Goal: Navigation & Orientation: Find specific page/section

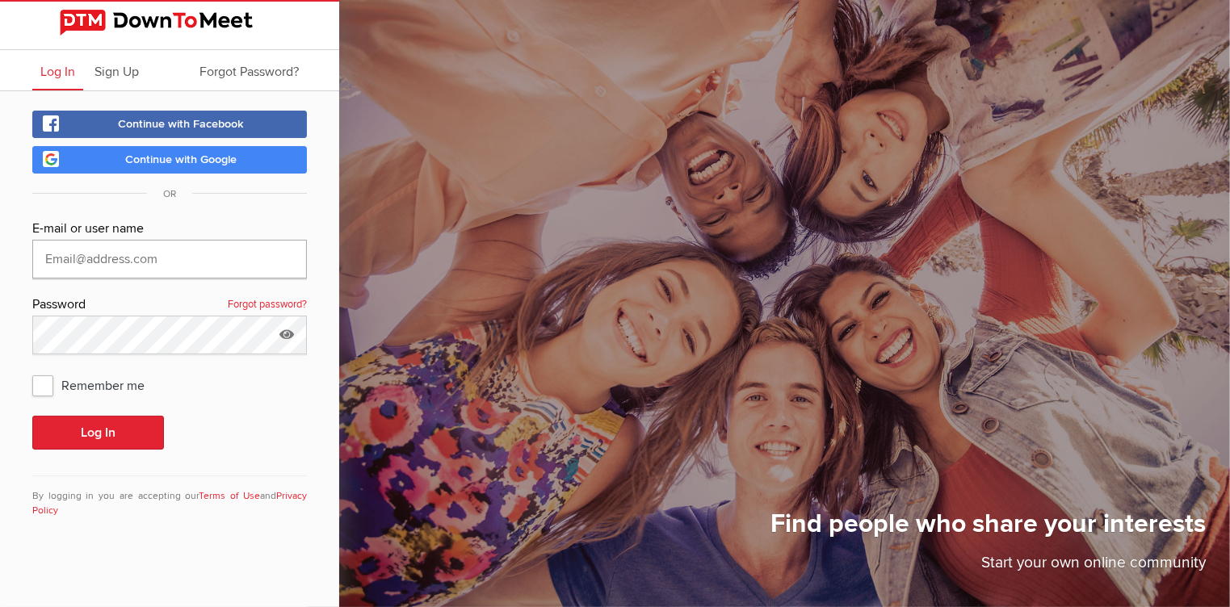
click at [84, 261] on input "text" at bounding box center [169, 259] width 275 height 39
type input "[EMAIL_ADDRESS][DOMAIN_NAME]"
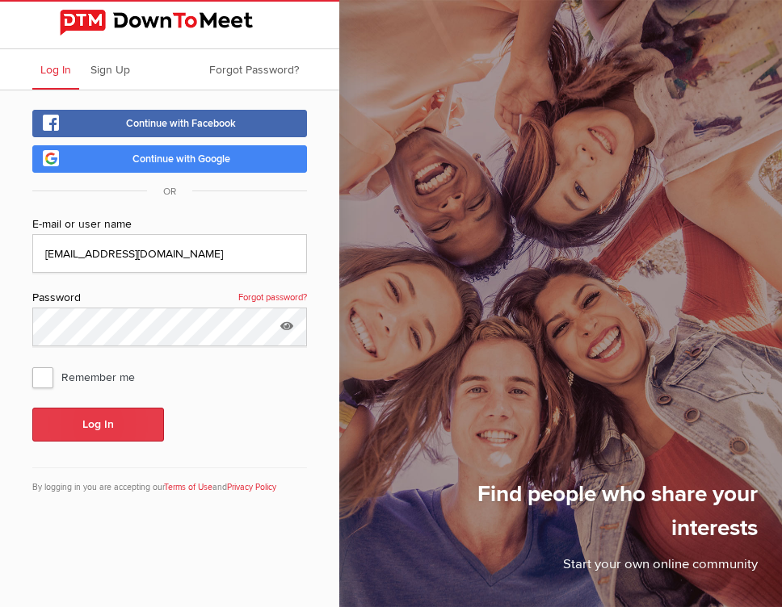
click at [104, 423] on button "Log In" at bounding box center [98, 425] width 132 height 34
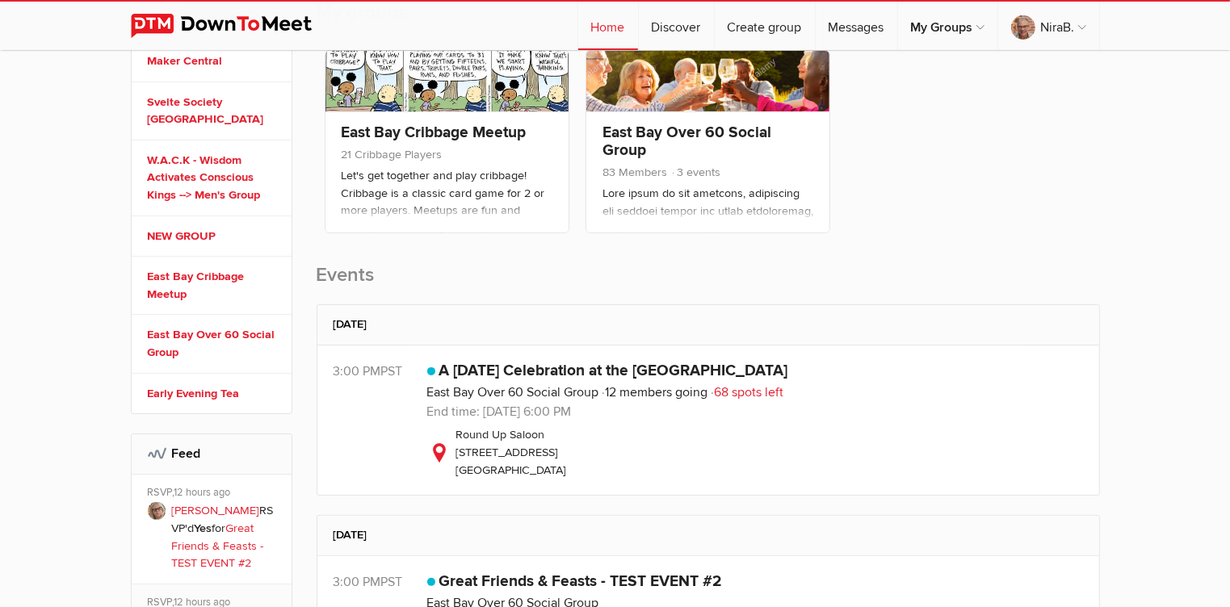
scroll to position [447, 0]
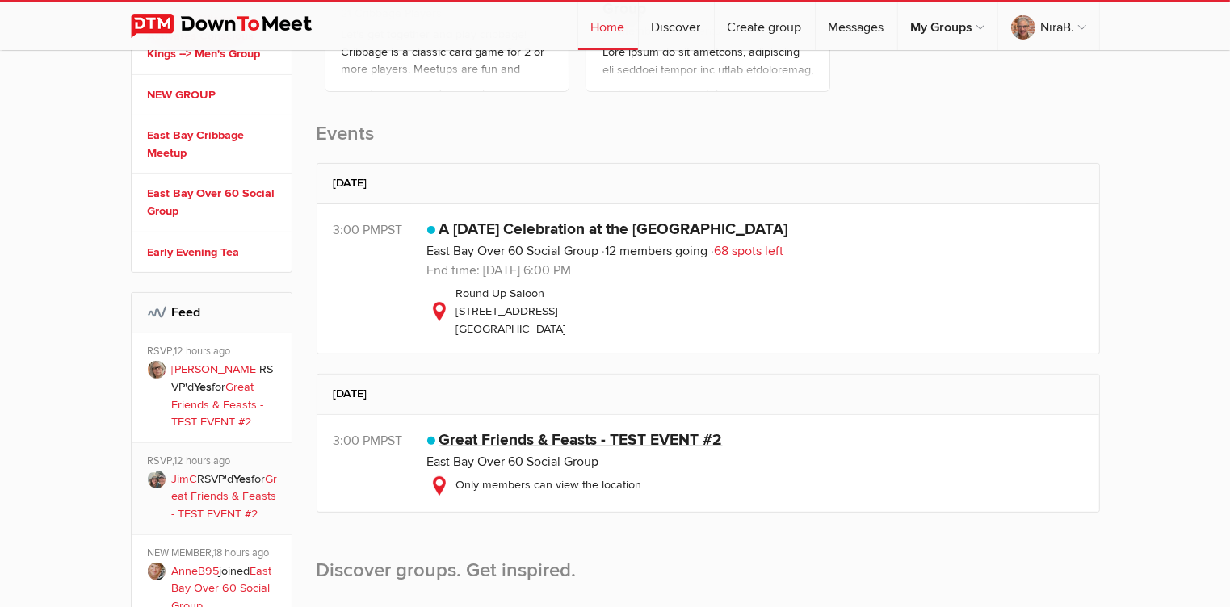
click at [532, 434] on link "Great Friends & Feasts - TEST EVENT #2" at bounding box center [580, 439] width 283 height 19
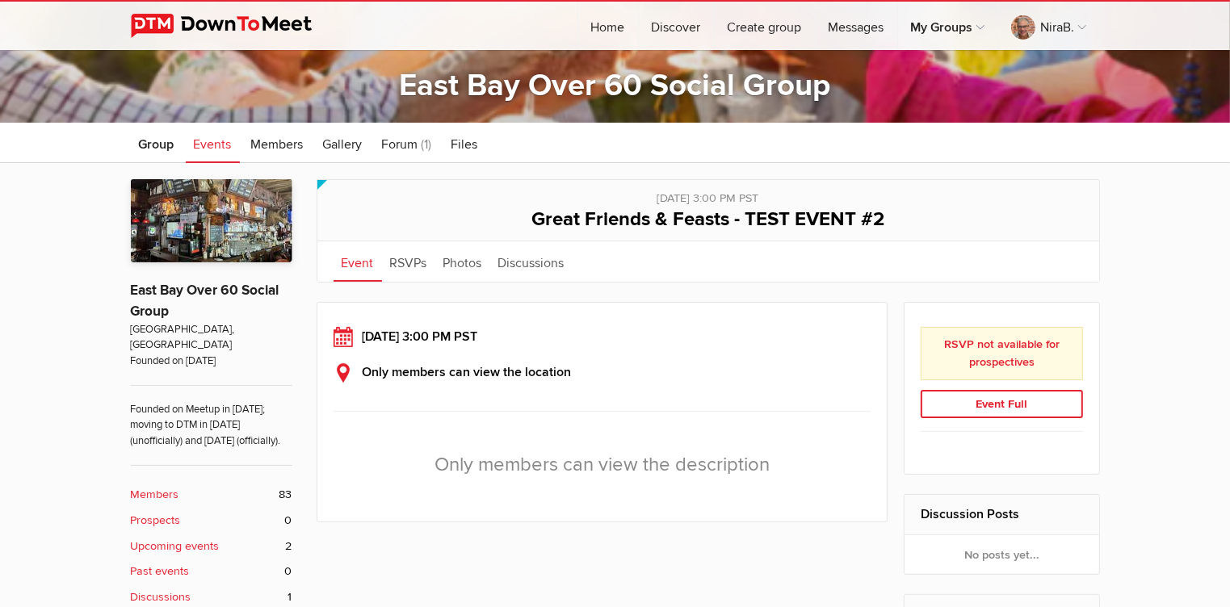
scroll to position [300, 0]
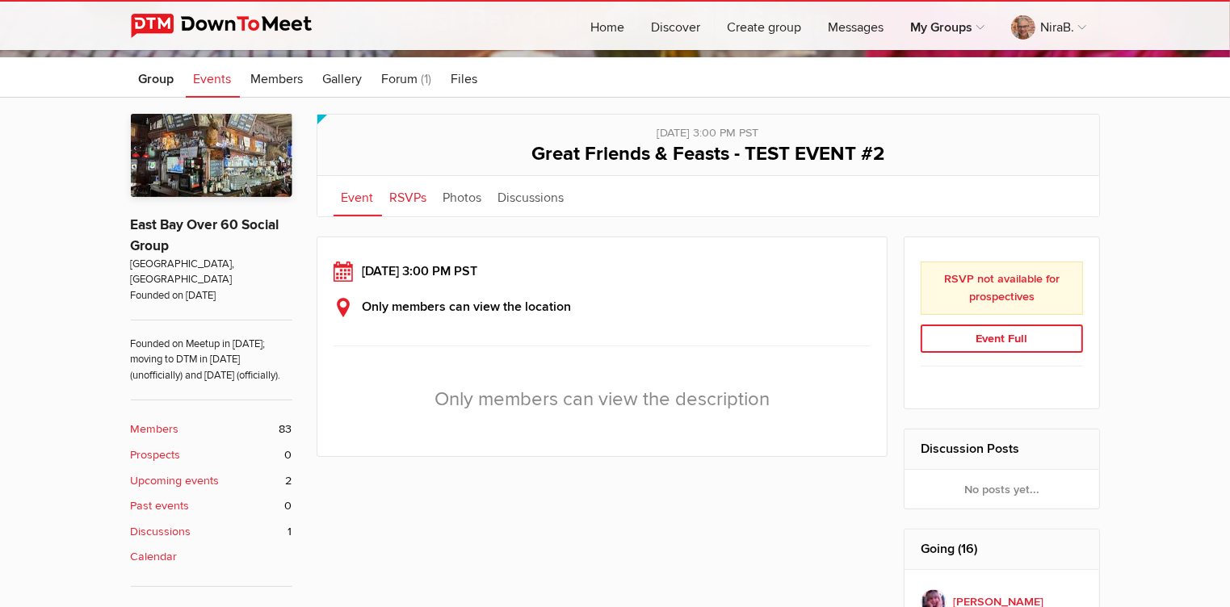
click at [397, 196] on link "RSVPs" at bounding box center [408, 196] width 53 height 40
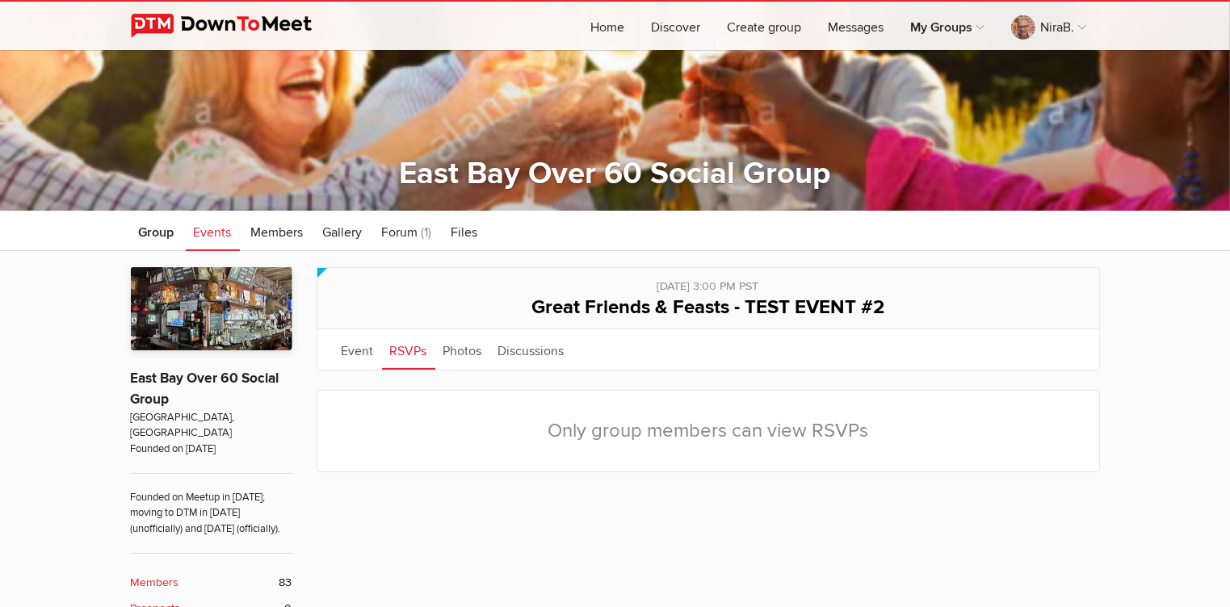
scroll to position [142, 0]
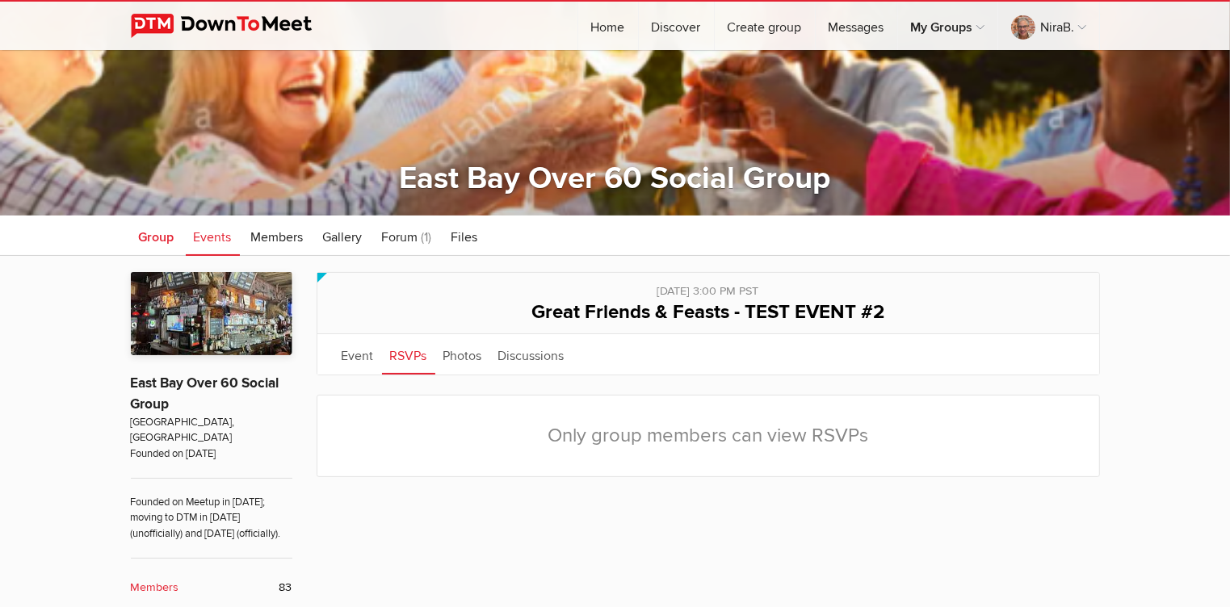
click at [164, 236] on span "Group" at bounding box center [157, 237] width 36 height 16
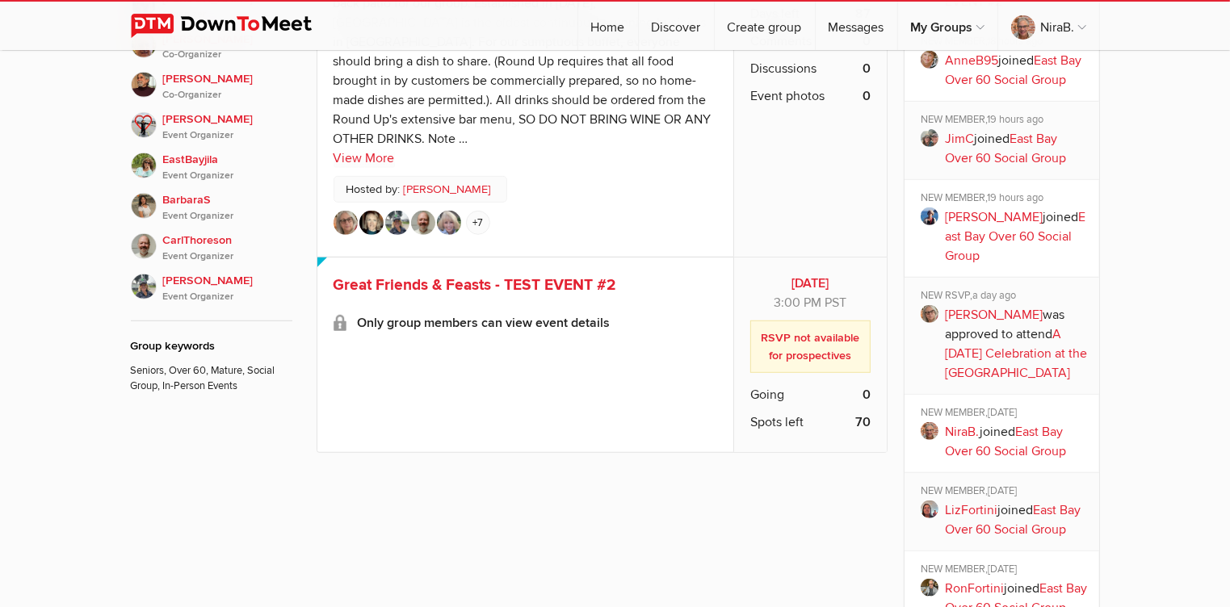
scroll to position [921, 0]
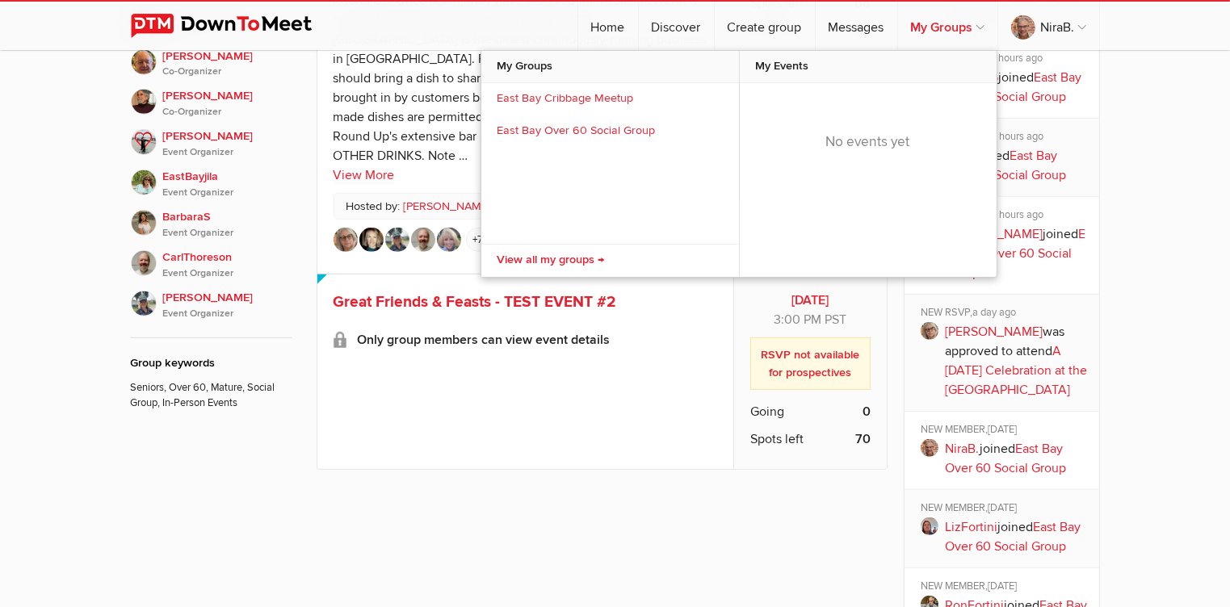
click at [951, 28] on link "My Groups" at bounding box center [947, 26] width 99 height 48
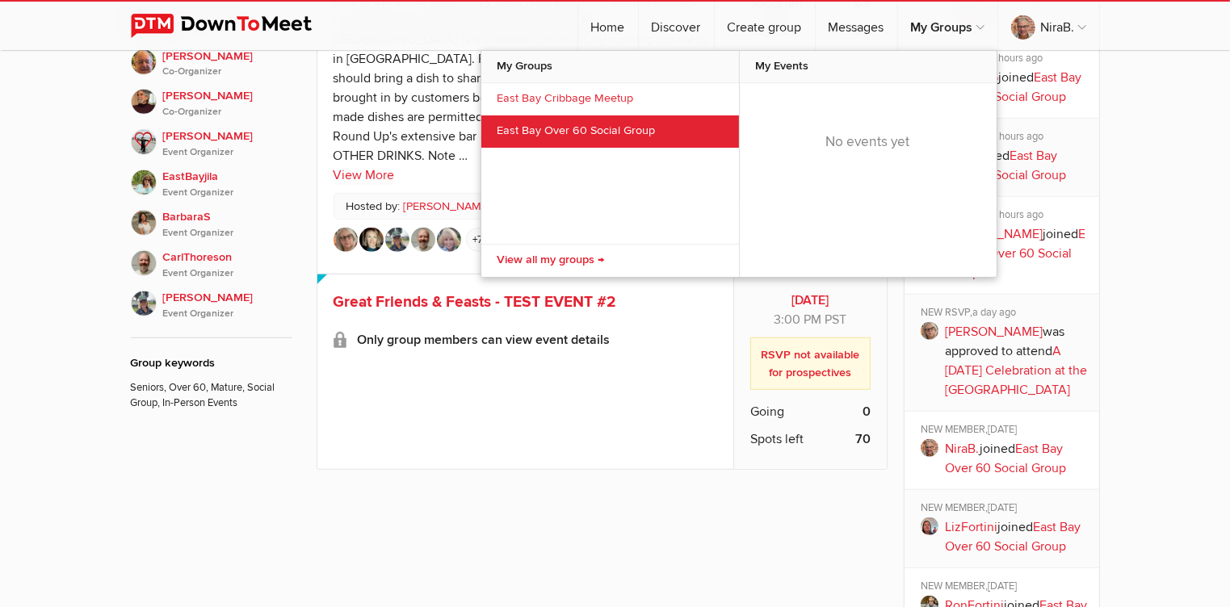
click at [636, 130] on link "East Bay Over 60 Social Group" at bounding box center [610, 131] width 258 height 32
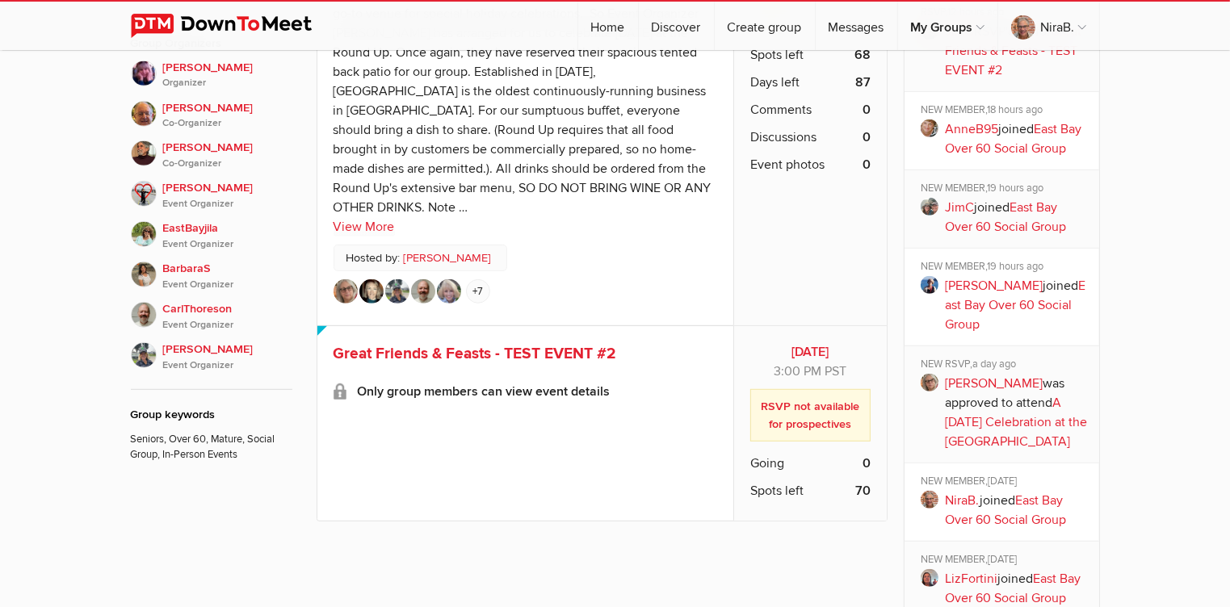
scroll to position [885, 0]
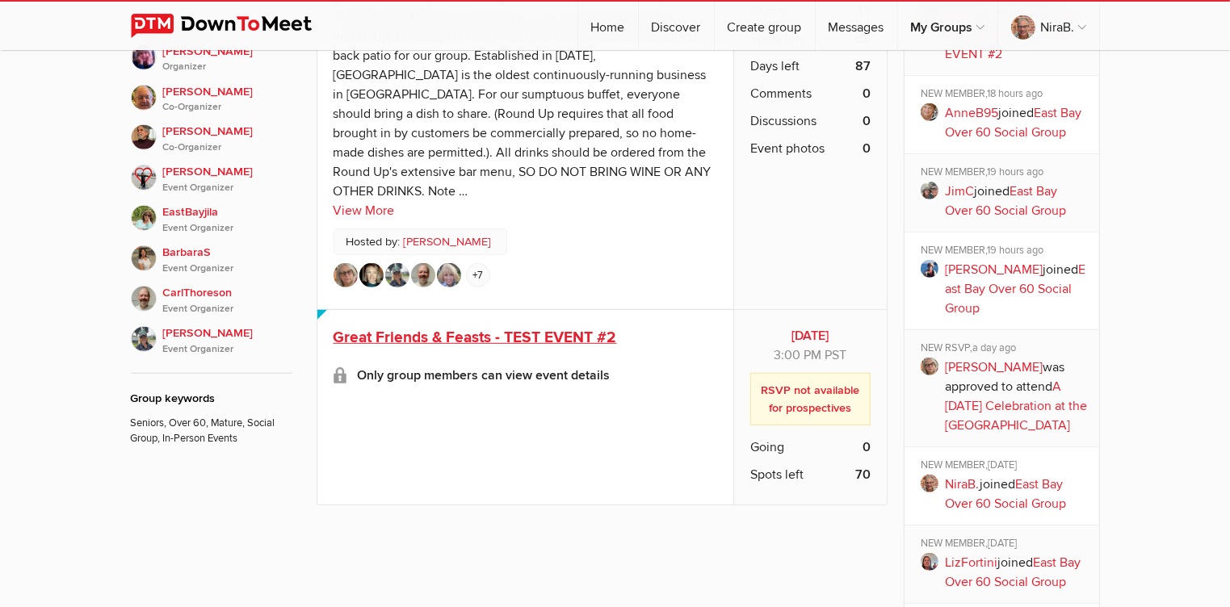
click at [586, 328] on span "Great Friends & Feasts - TEST EVENT #2" at bounding box center [475, 337] width 283 height 19
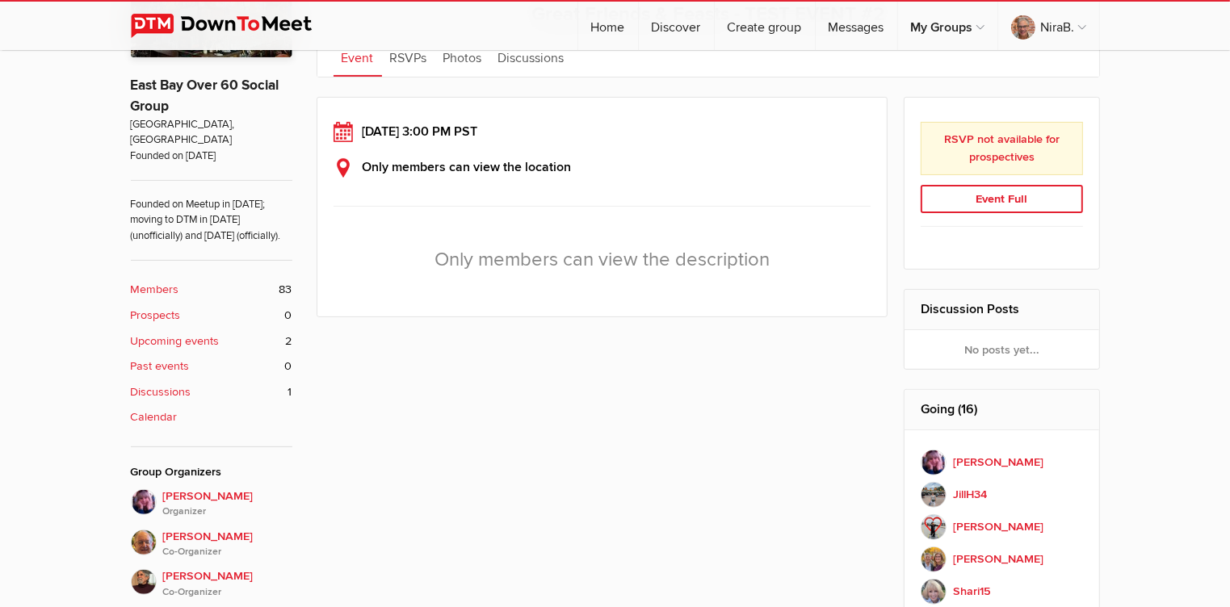
scroll to position [411, 0]
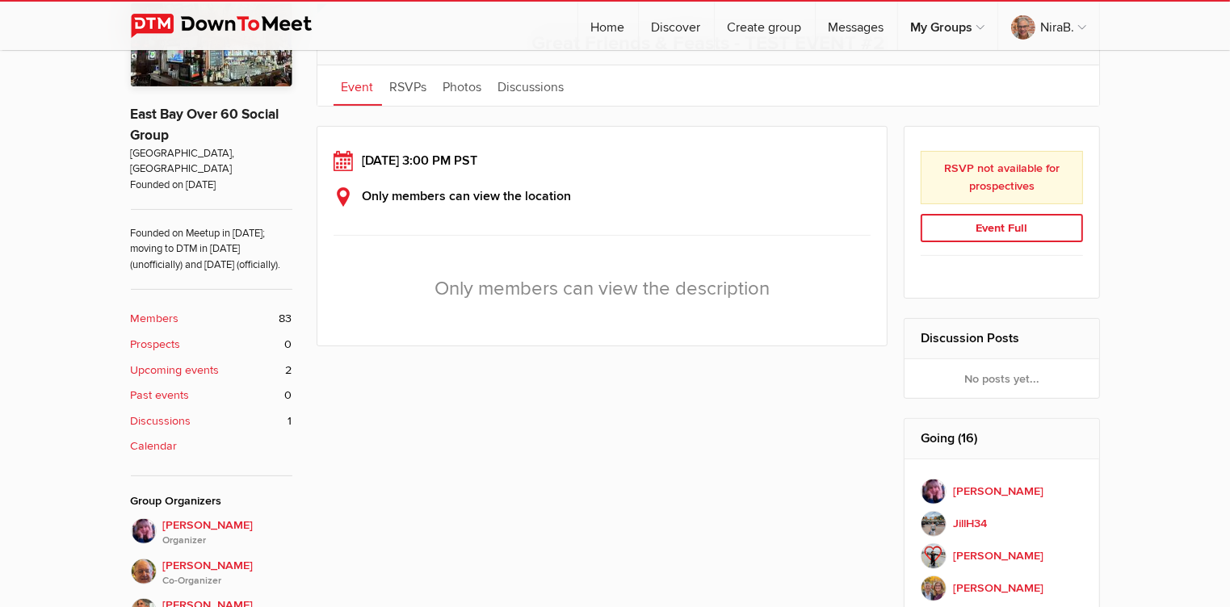
click at [188, 419] on b "Discussions" at bounding box center [161, 422] width 61 height 18
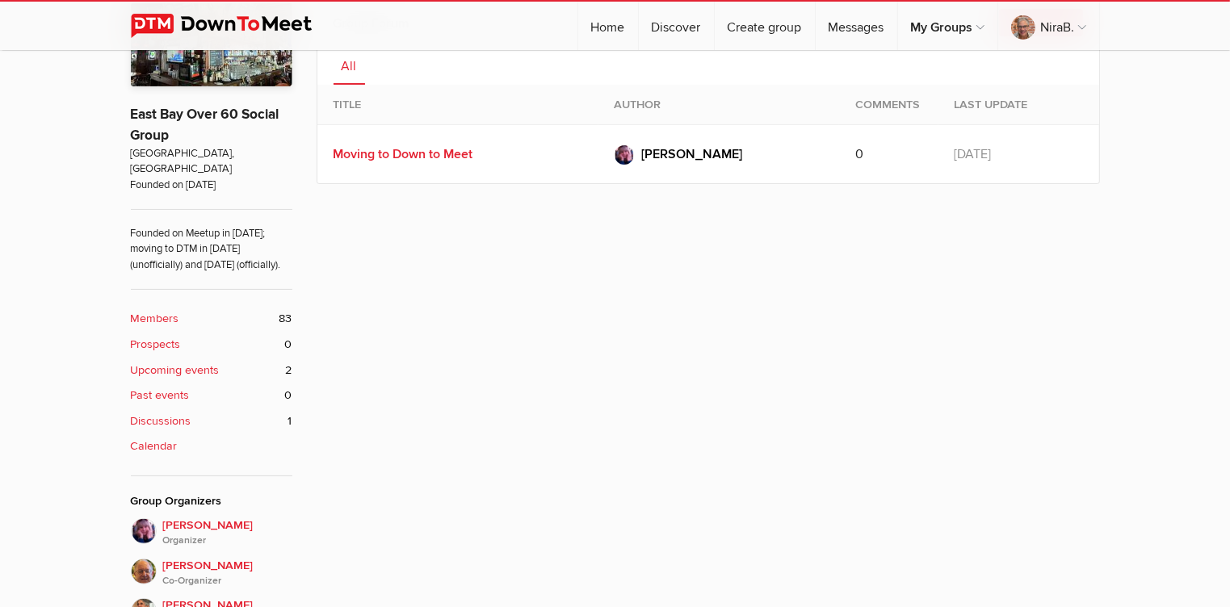
scroll to position [358, 0]
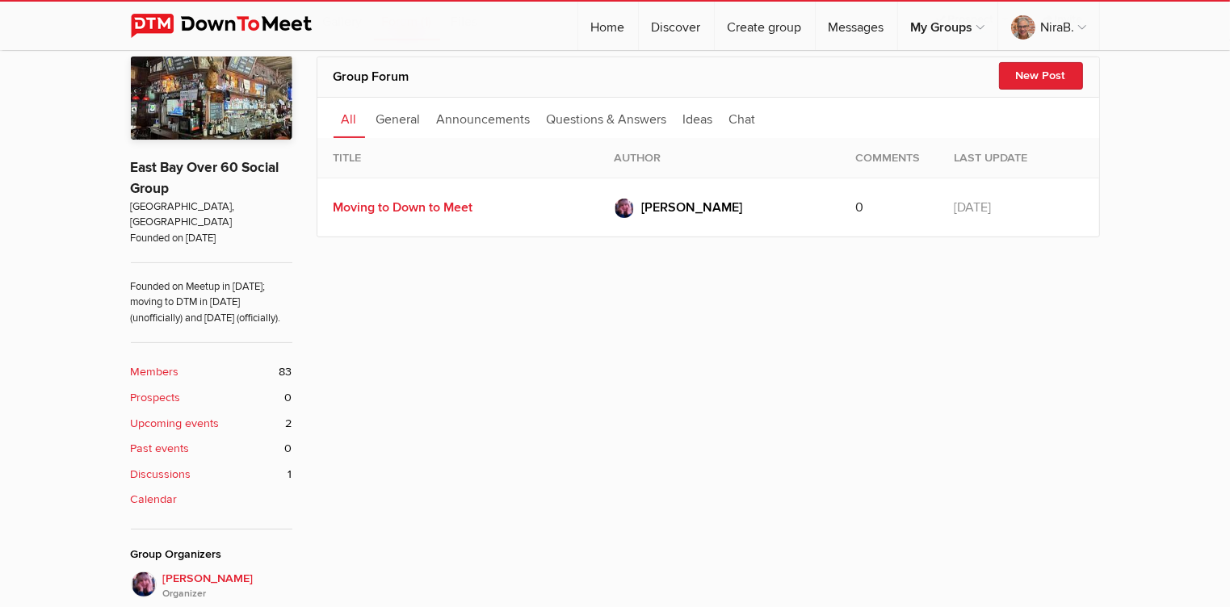
click at [188, 419] on b "Upcoming events" at bounding box center [175, 424] width 89 height 18
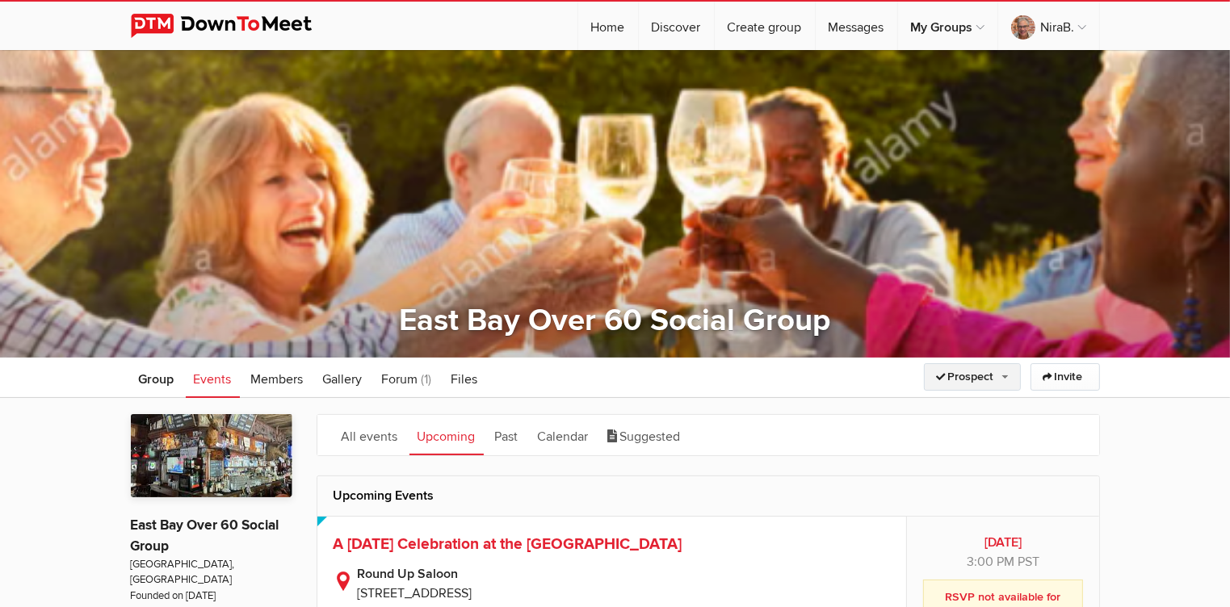
click at [1004, 371] on link "Prospect" at bounding box center [972, 376] width 97 height 27
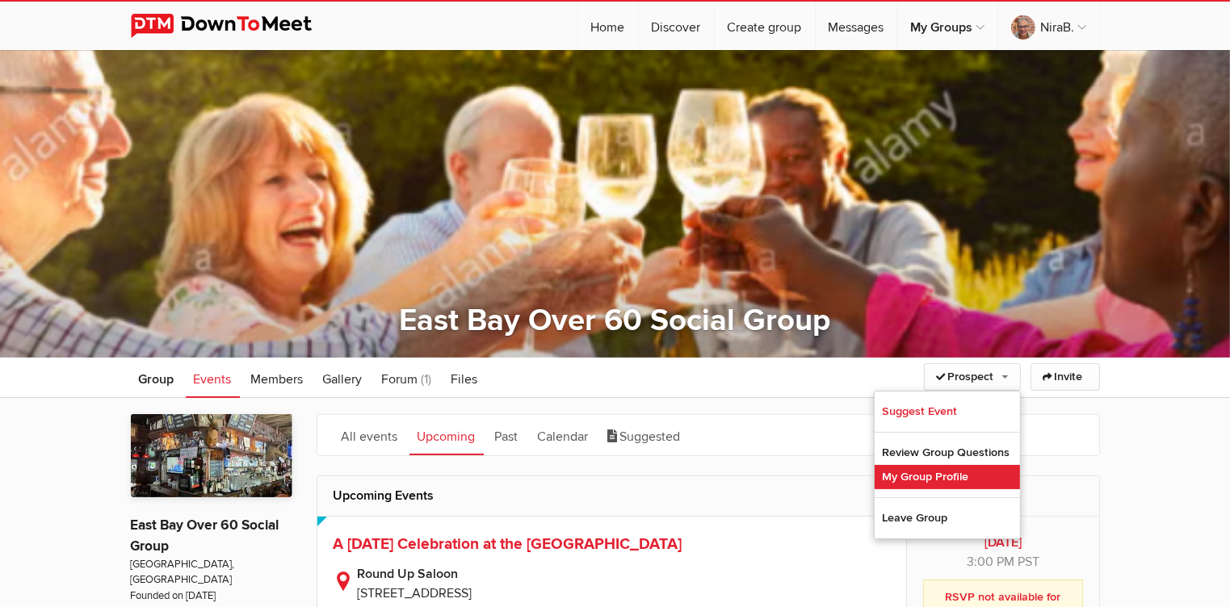
click at [961, 466] on link "My Group Profile" at bounding box center [947, 477] width 145 height 24
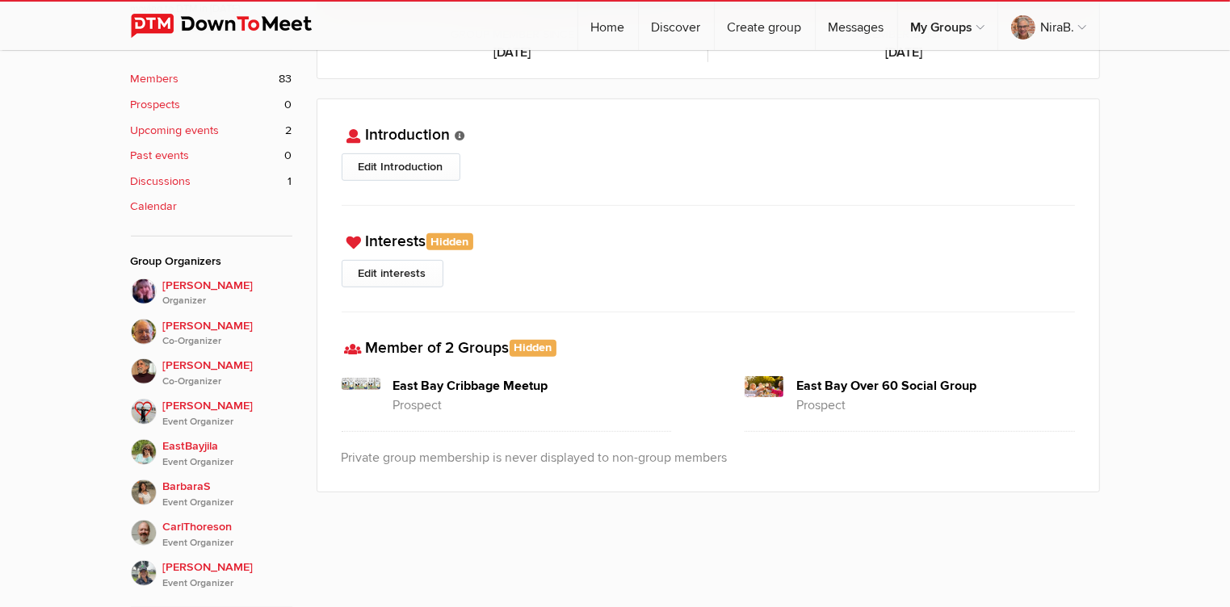
scroll to position [653, 0]
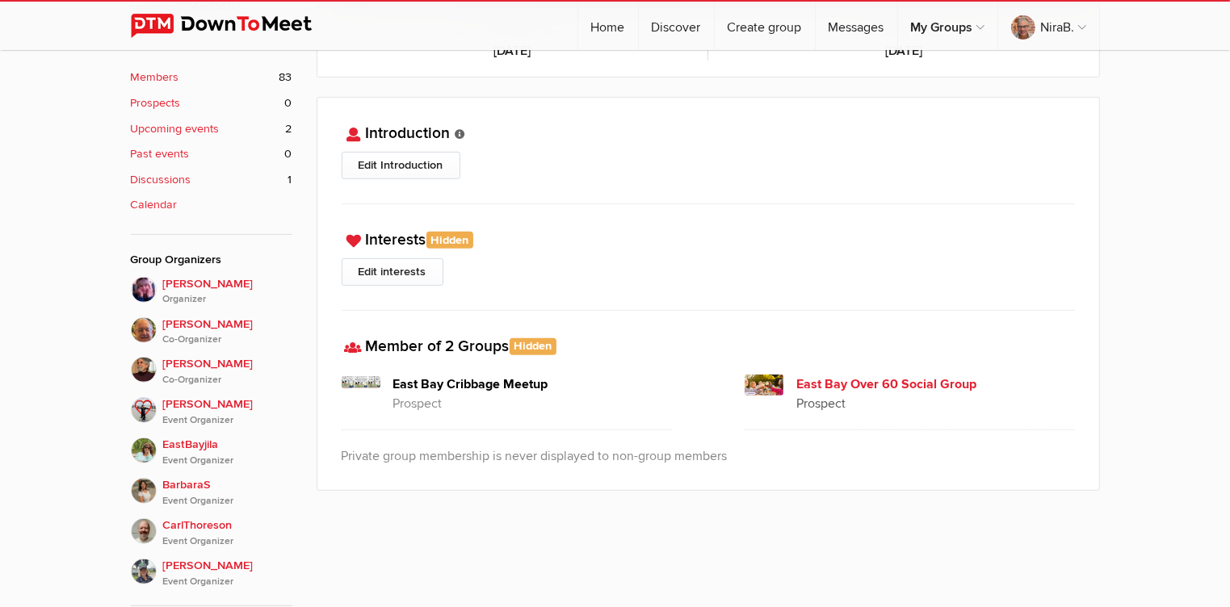
click at [885, 380] on h4 "East Bay Over 60 Social Group" at bounding box center [935, 384] width 279 height 19
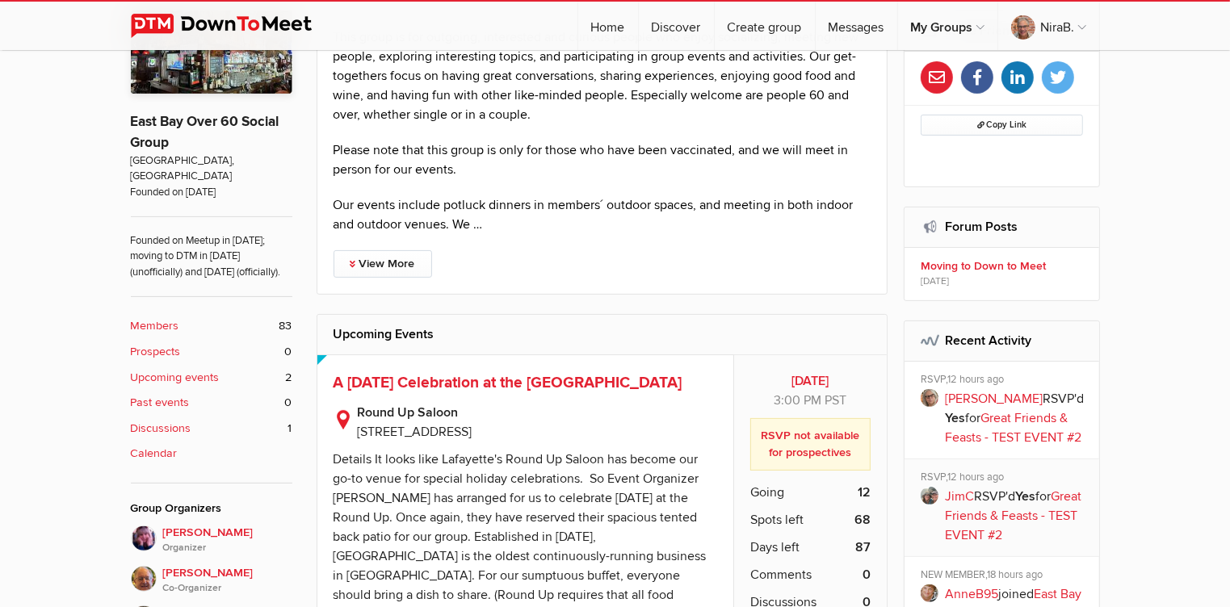
scroll to position [373, 0]
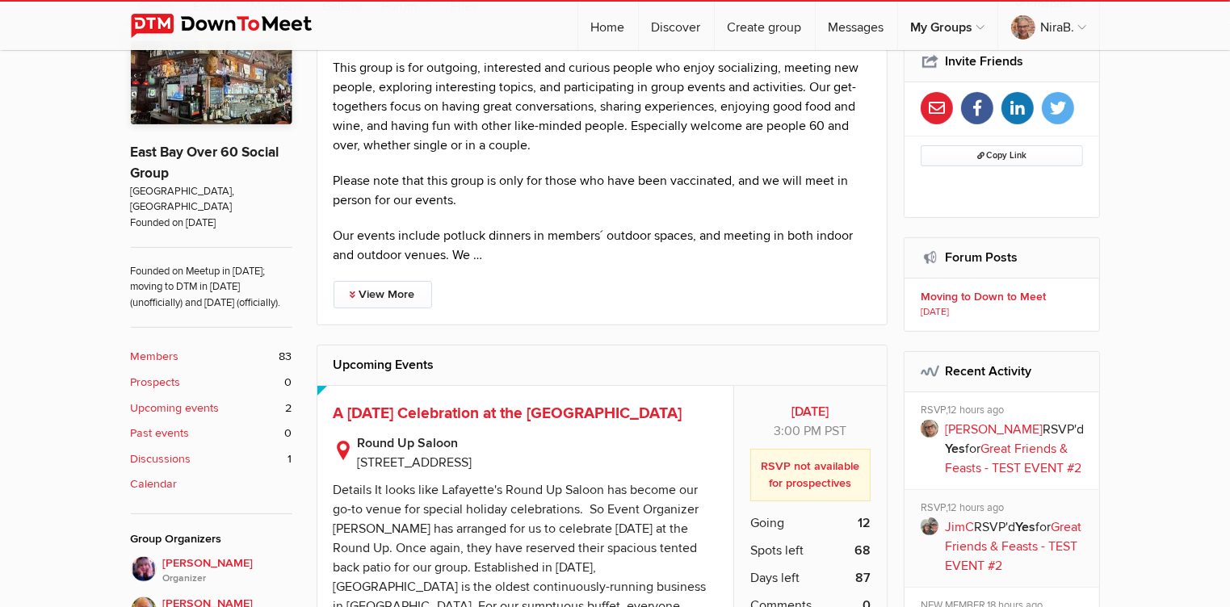
click at [1005, 292] on b "Moving to Down to Meet" at bounding box center [1004, 297] width 167 height 15
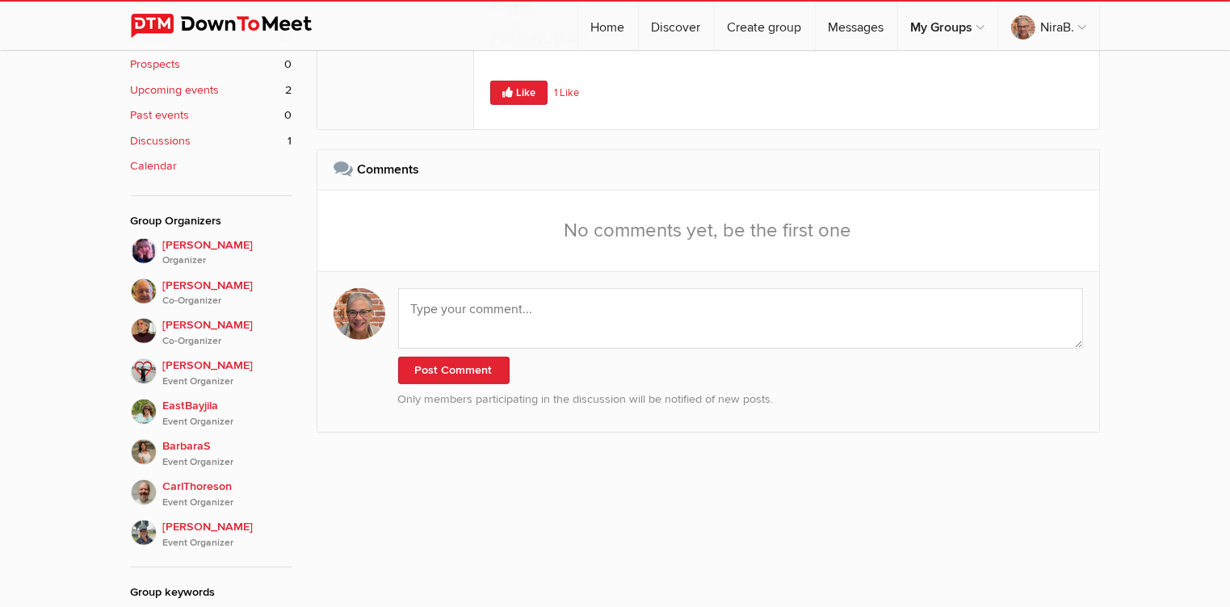
scroll to position [552, 0]
